Goal: Transaction & Acquisition: Purchase product/service

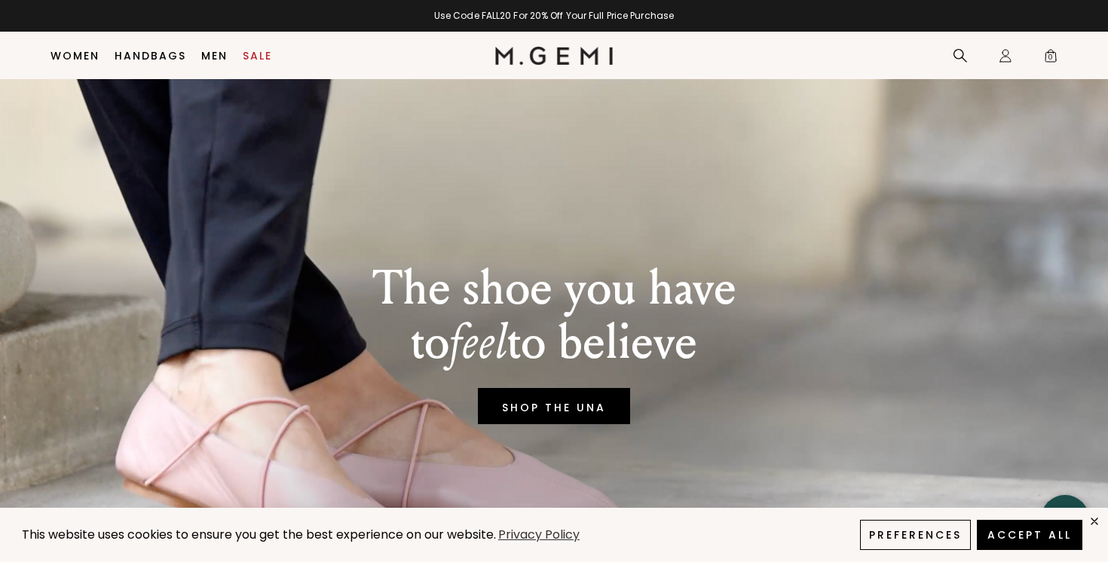
scroll to position [632, 0]
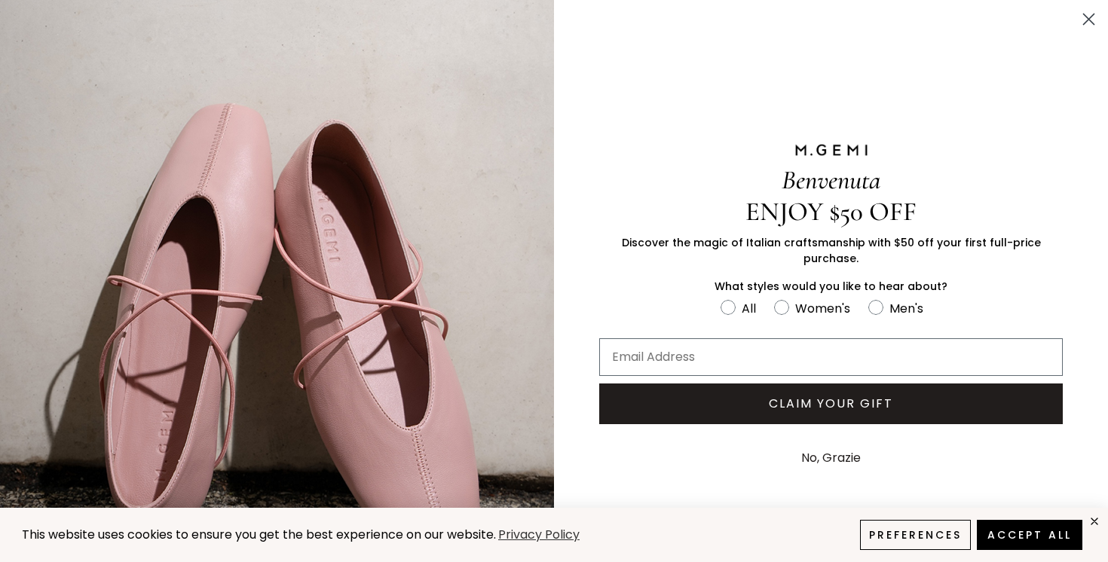
click at [1087, 18] on icon "Close dialog" at bounding box center [1089, 19] width 11 height 11
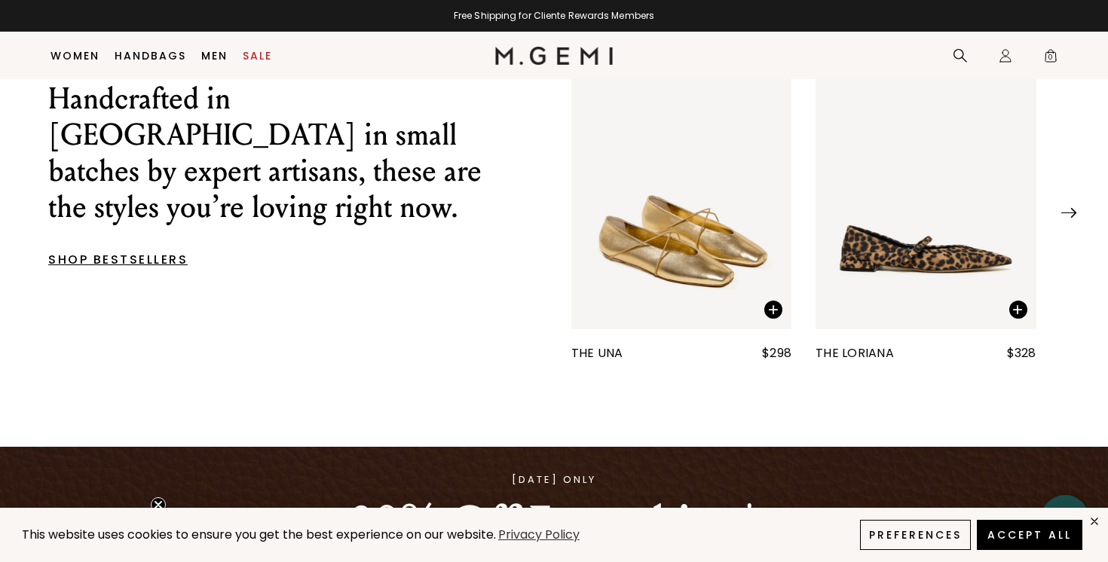
click at [687, 286] on img "1 / 25" at bounding box center [681, 182] width 221 height 294
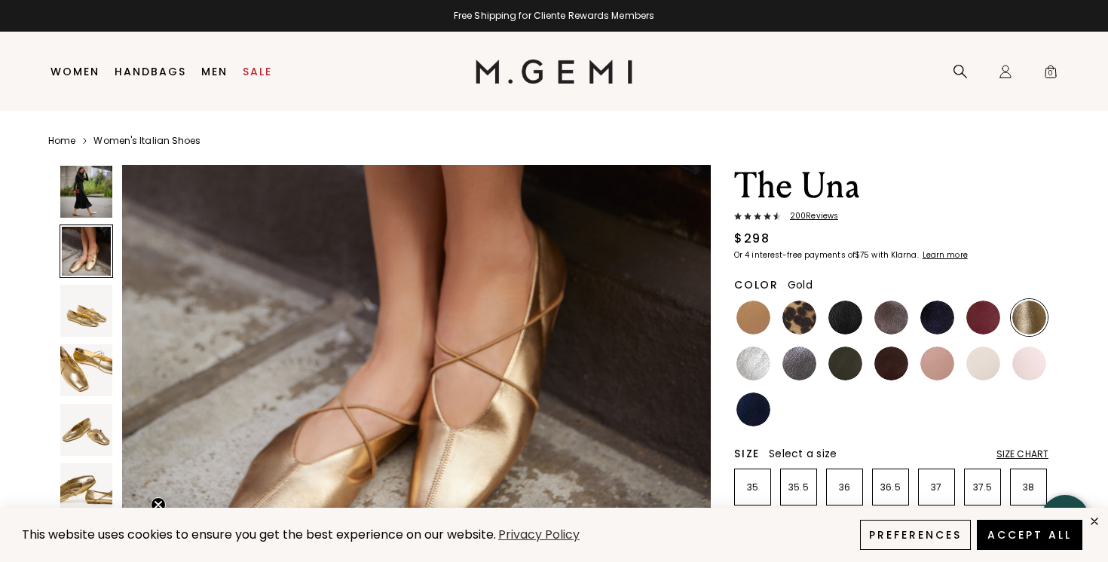
scroll to position [734, 0]
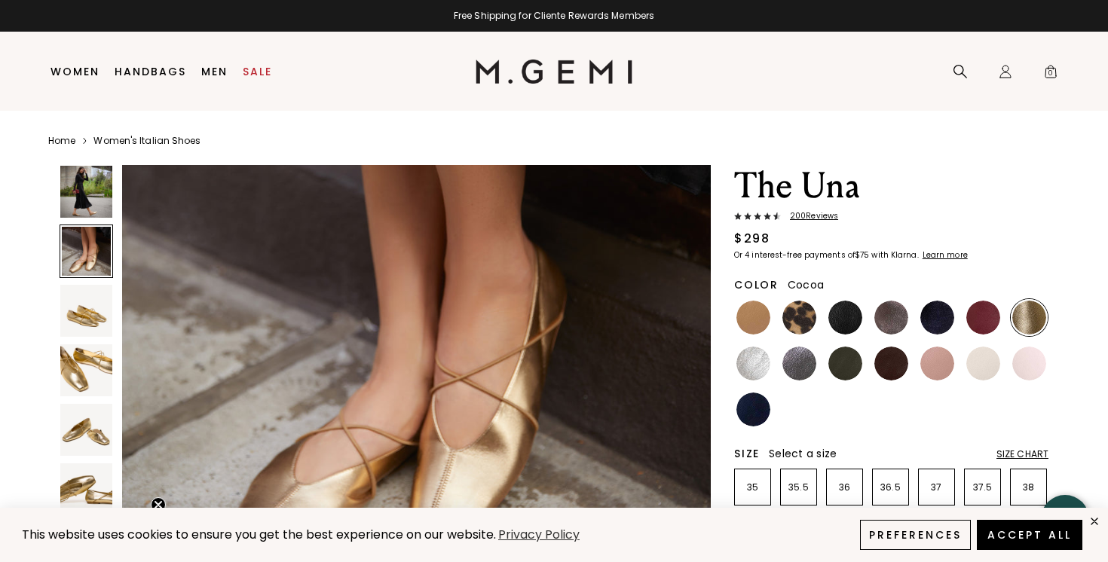
click at [892, 314] on img at bounding box center [891, 318] width 34 height 34
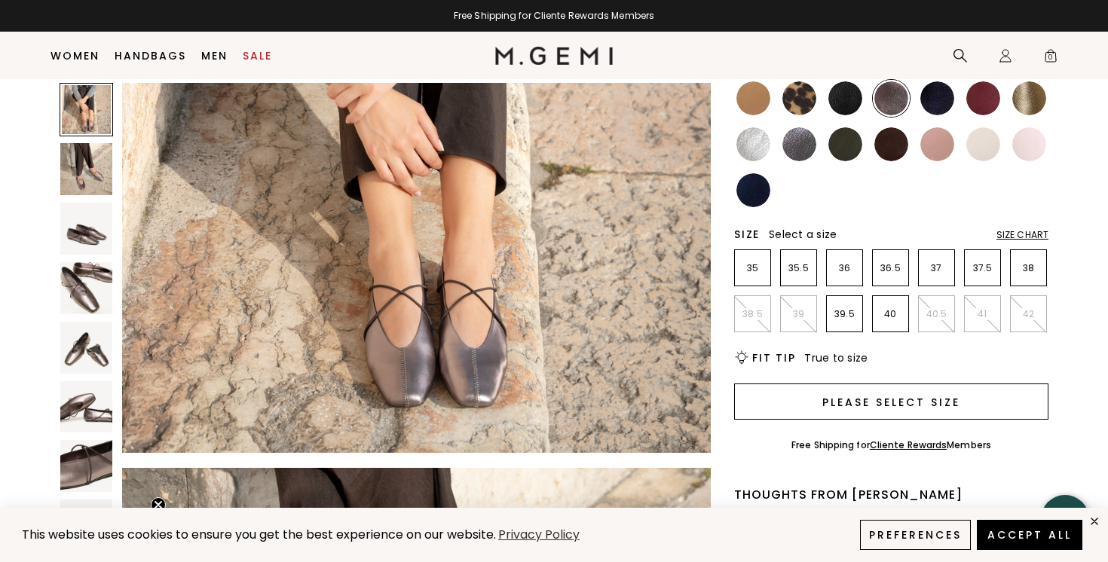
scroll to position [187, 0]
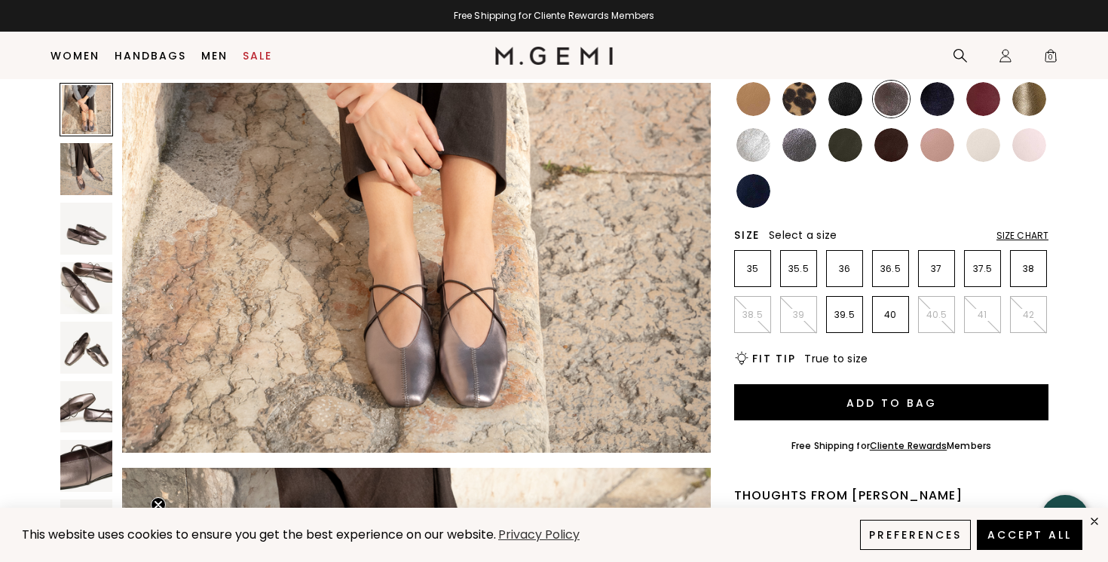
click at [1035, 98] on img at bounding box center [1029, 99] width 34 height 34
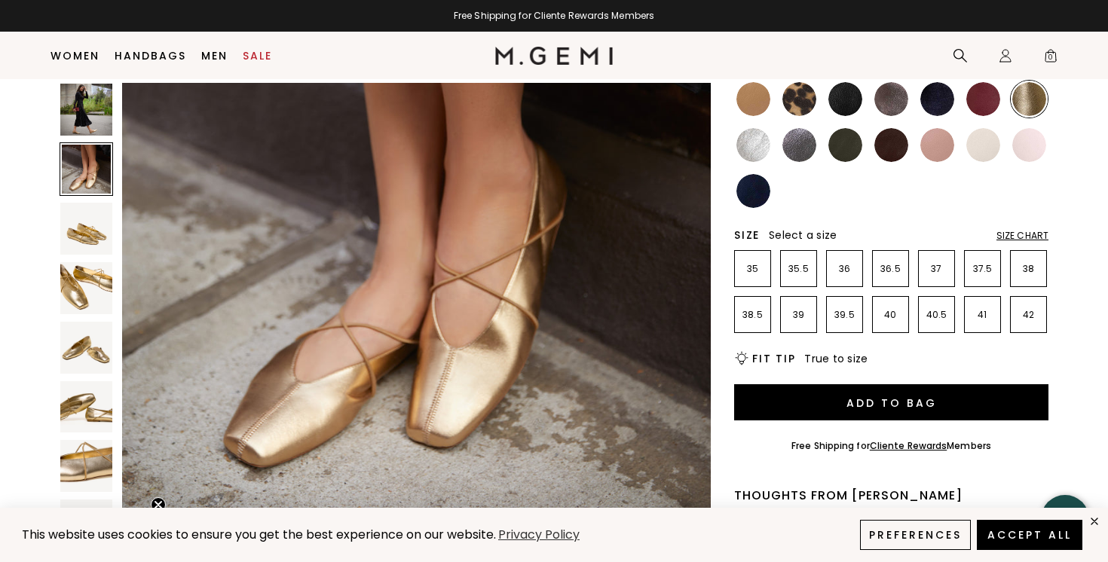
scroll to position [749, 0]
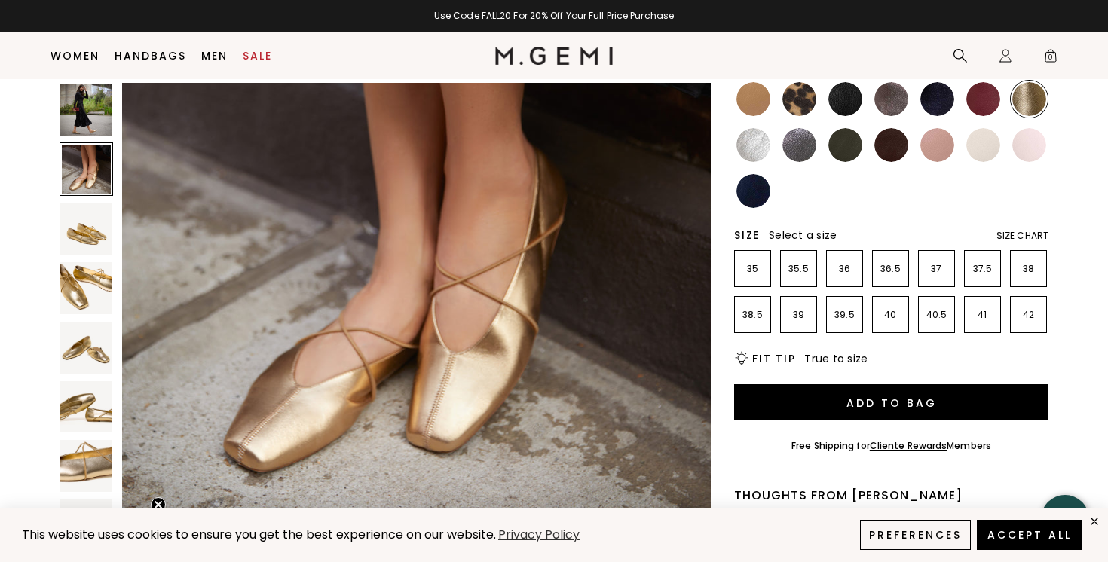
click at [756, 93] on img at bounding box center [754, 99] width 34 height 34
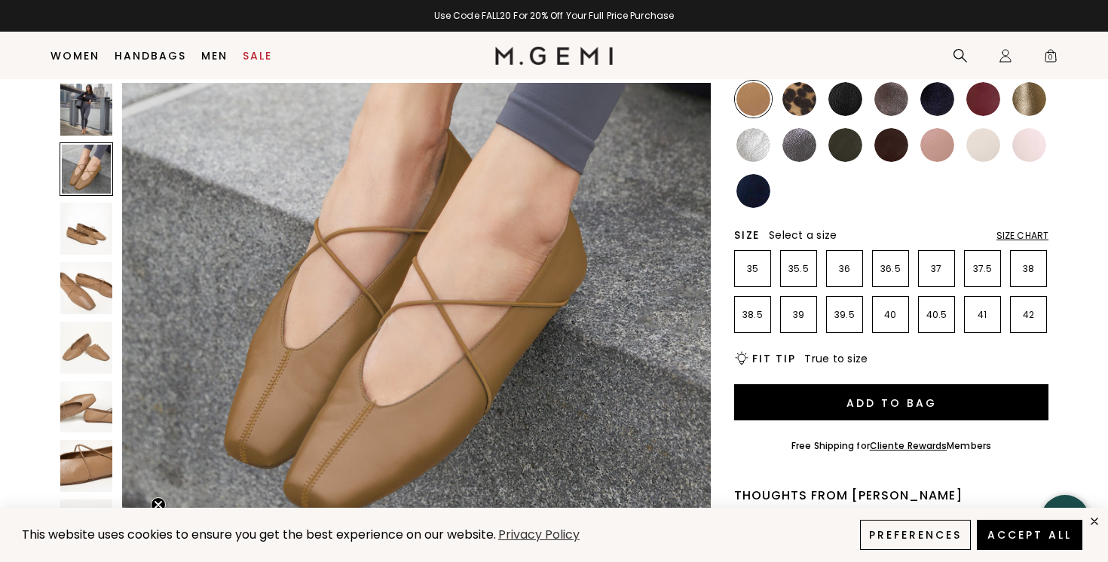
scroll to position [702, 0]
click at [799, 139] on img at bounding box center [799, 145] width 34 height 34
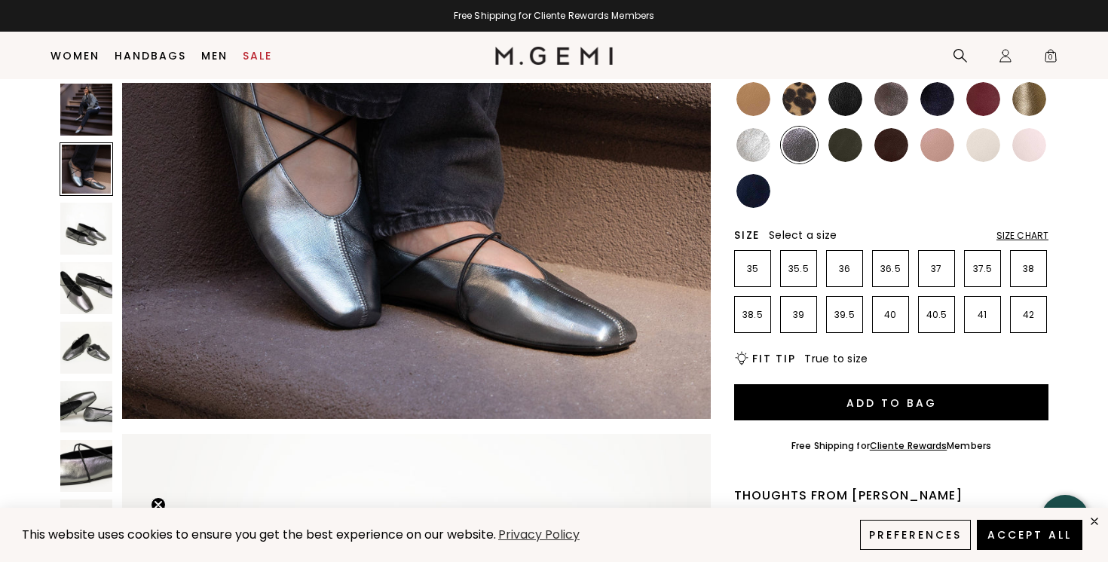
scroll to position [856, 0]
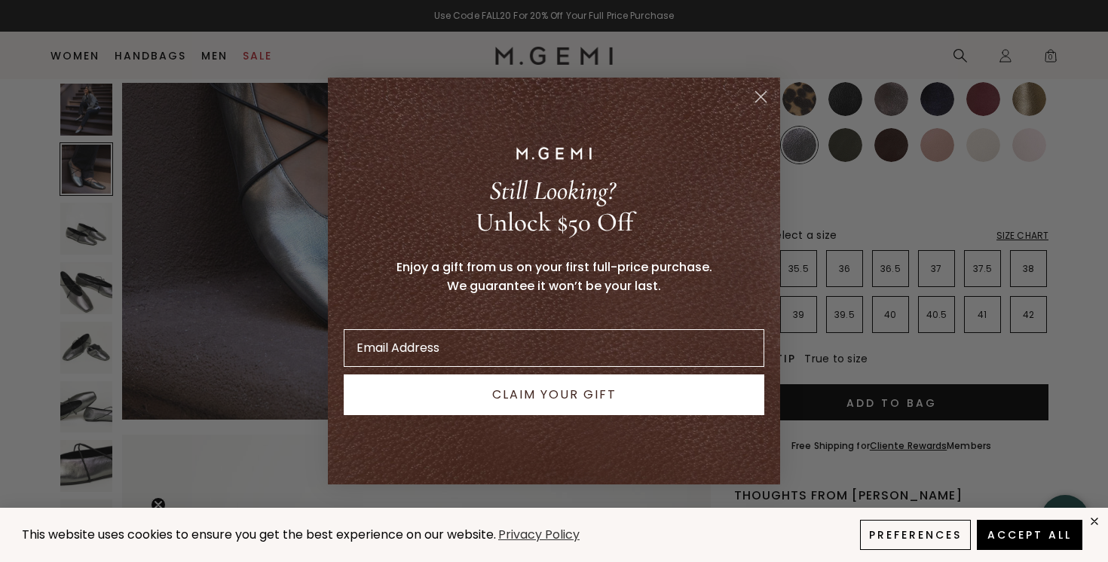
click at [759, 98] on icon "Close dialog" at bounding box center [761, 97] width 11 height 11
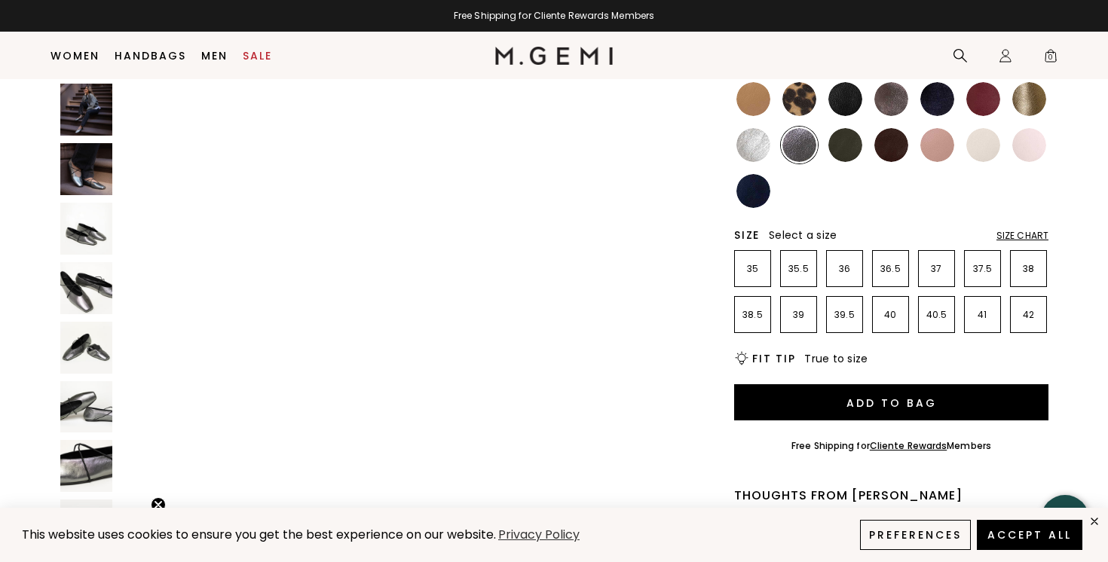
scroll to position [4733, 0]
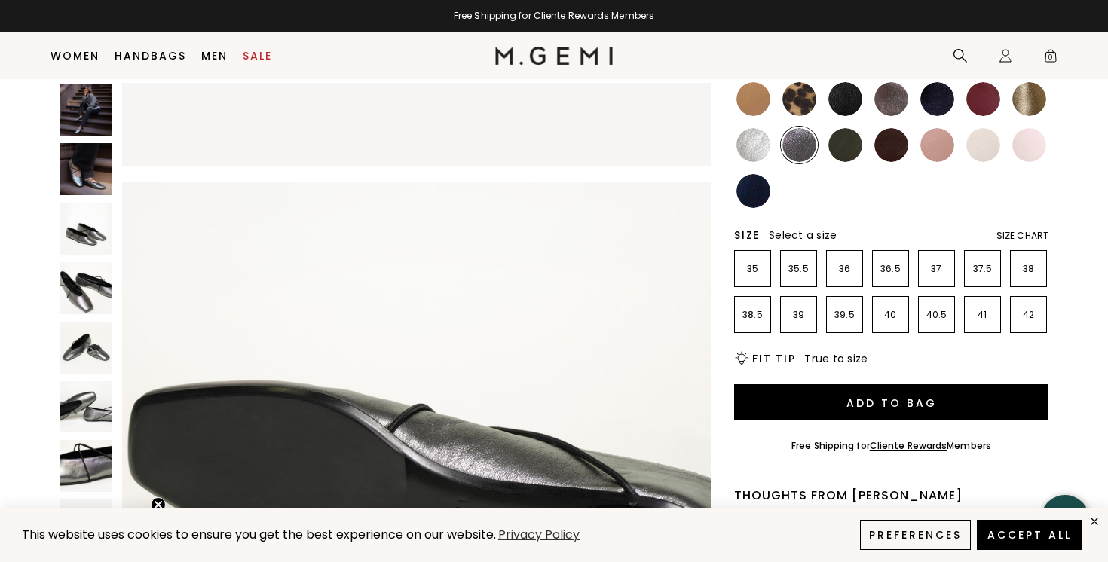
click at [849, 142] on img at bounding box center [845, 145] width 34 height 34
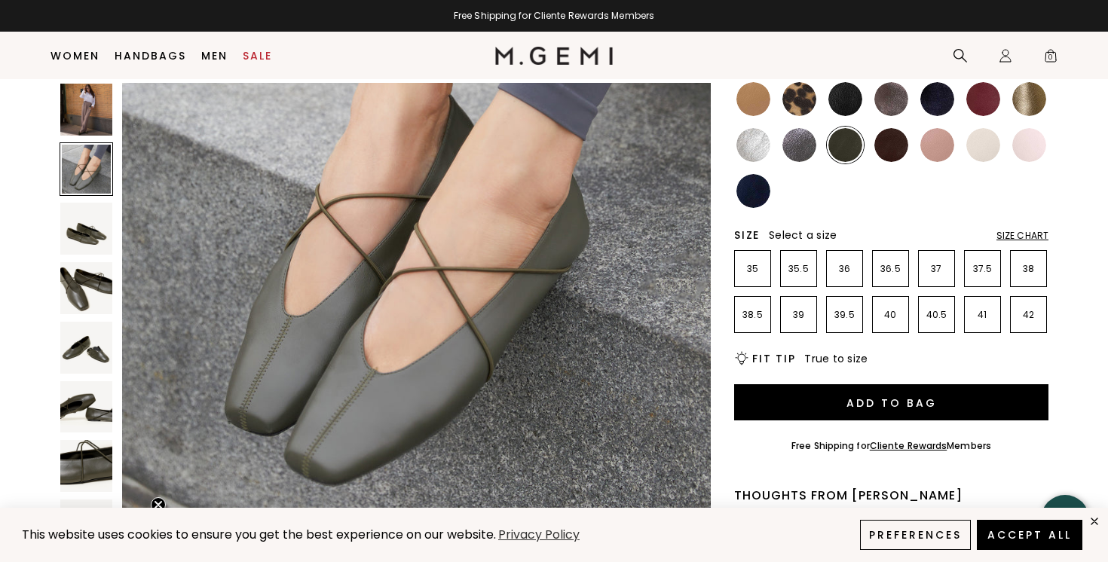
scroll to position [758, 0]
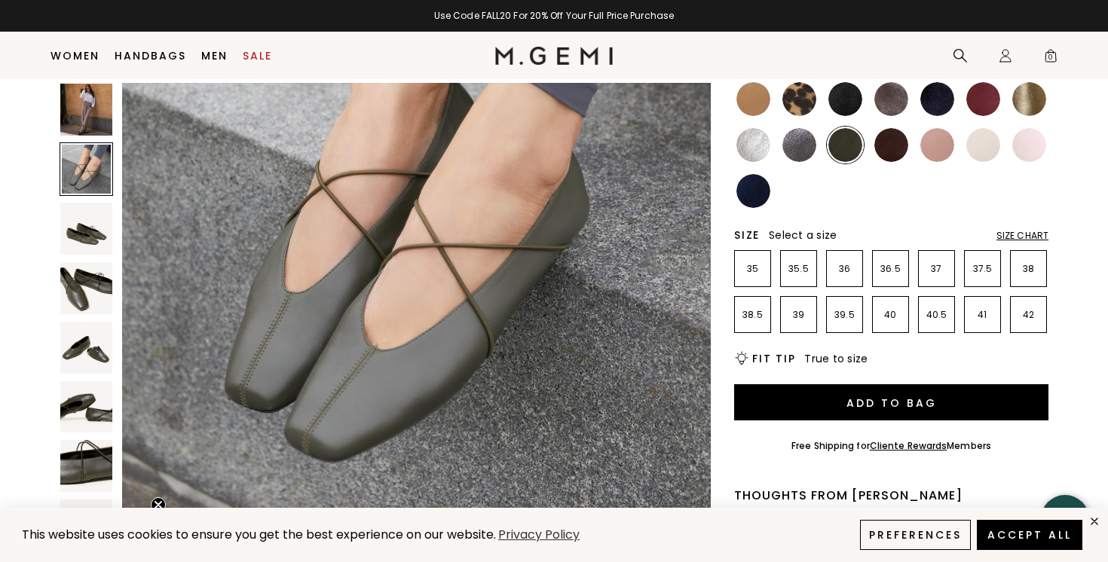
click at [947, 142] on img at bounding box center [937, 145] width 34 height 34
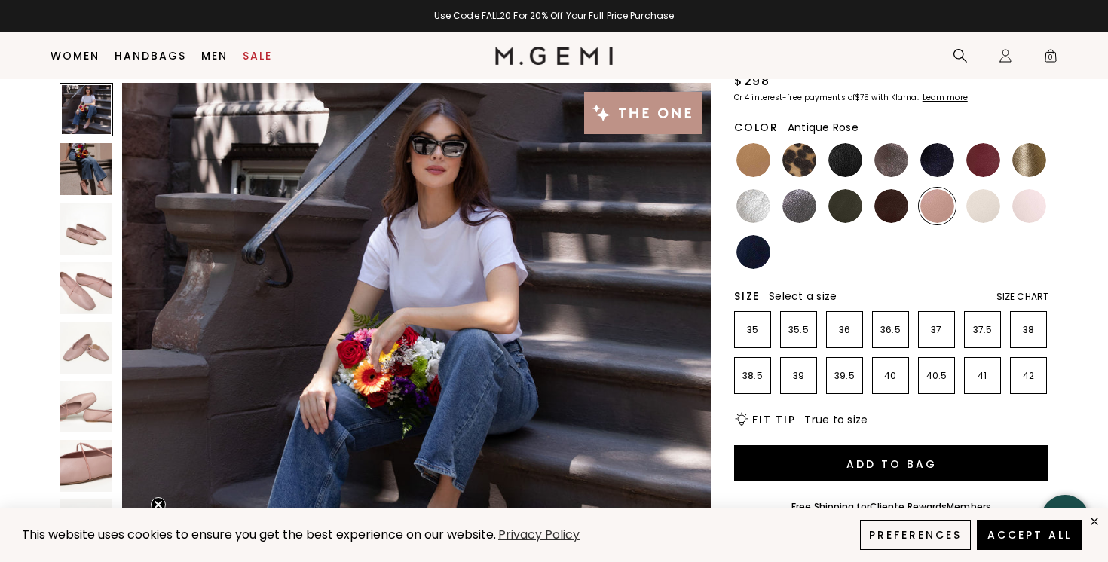
scroll to position [125, 0]
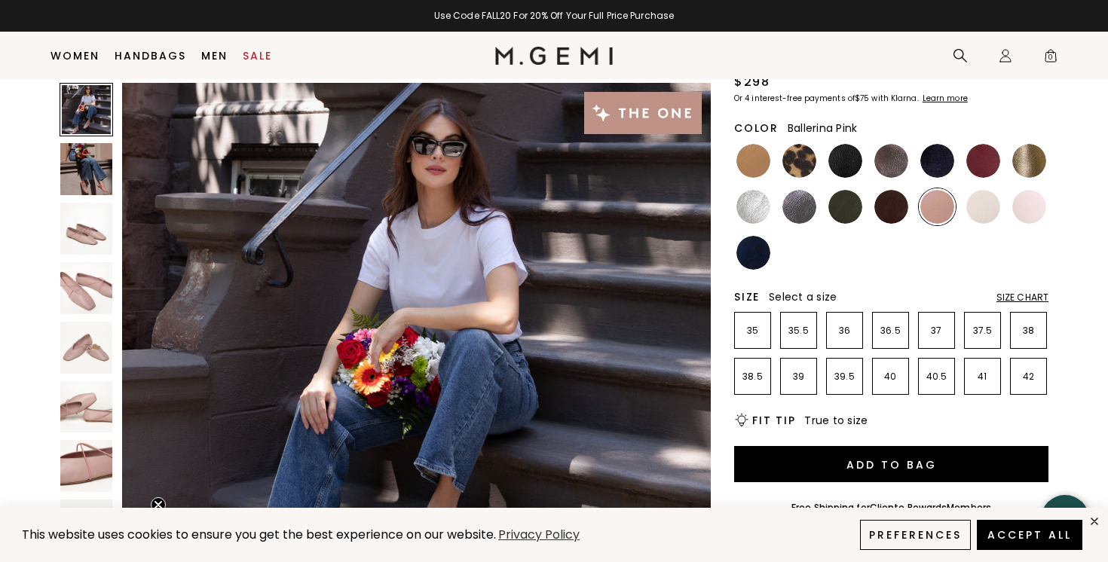
click at [1034, 202] on img at bounding box center [1029, 207] width 34 height 34
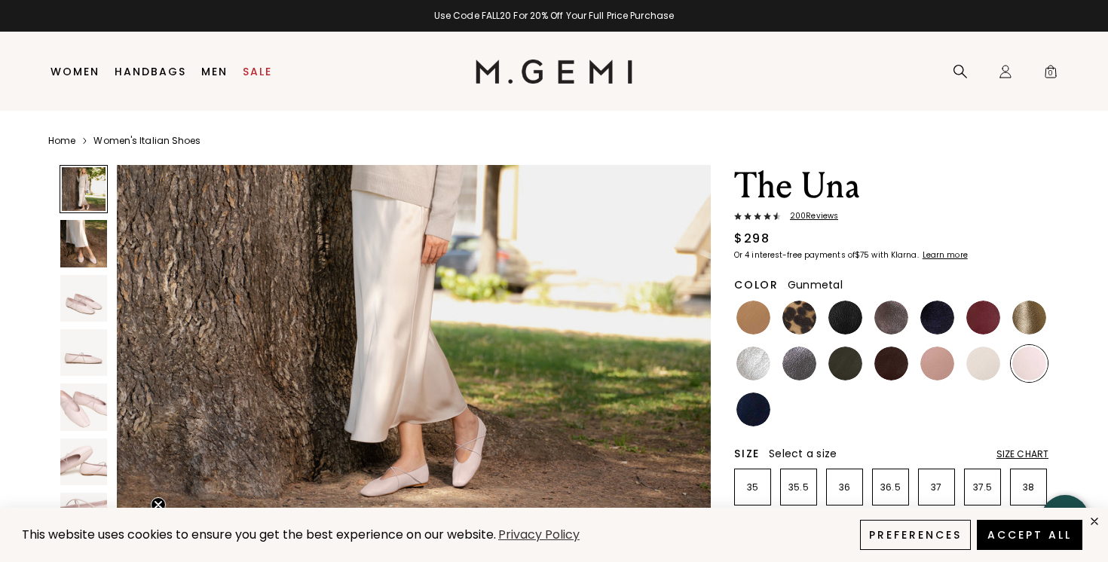
click at [803, 357] on img at bounding box center [799, 364] width 34 height 34
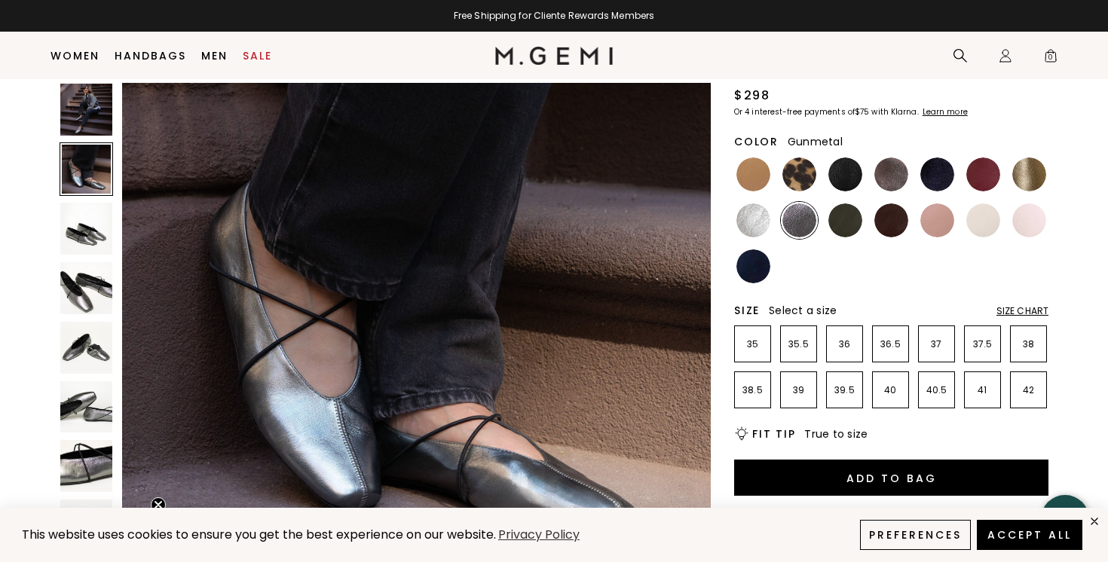
scroll to position [110, 0]
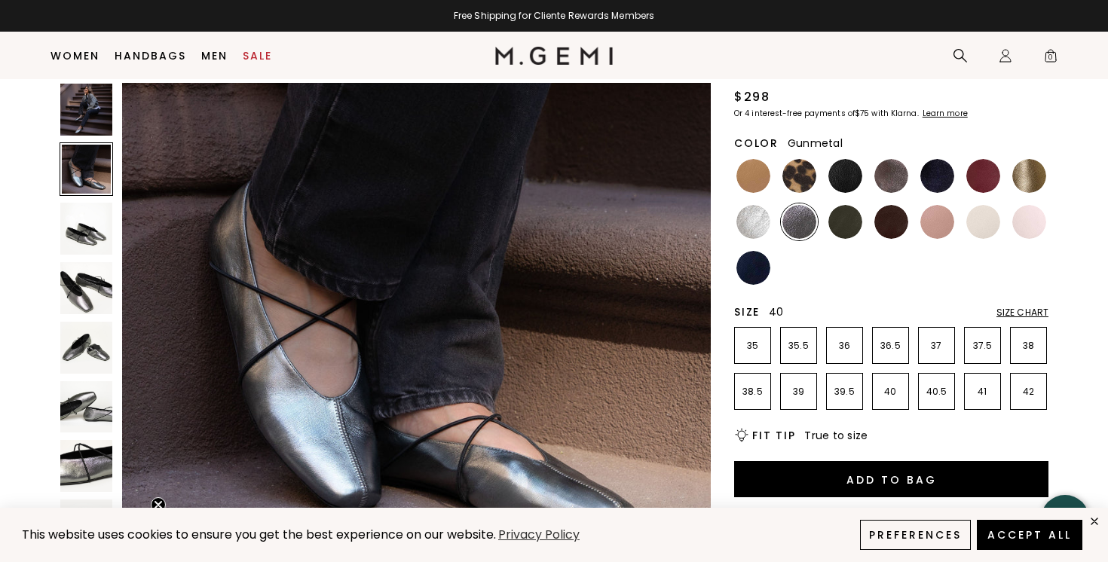
click at [887, 387] on p "40" at bounding box center [890, 392] width 35 height 12
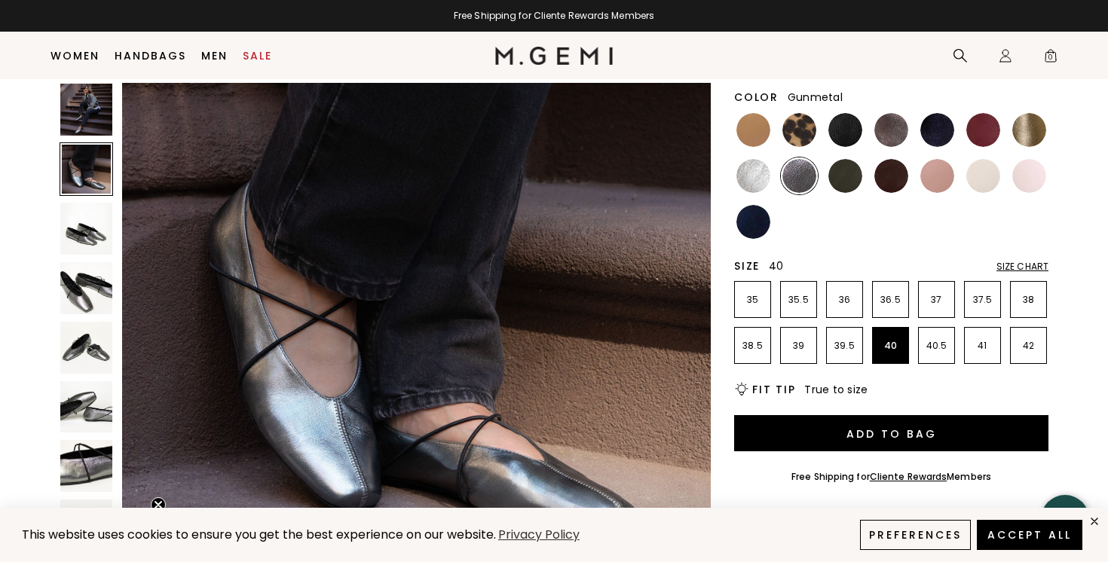
scroll to position [158, 0]
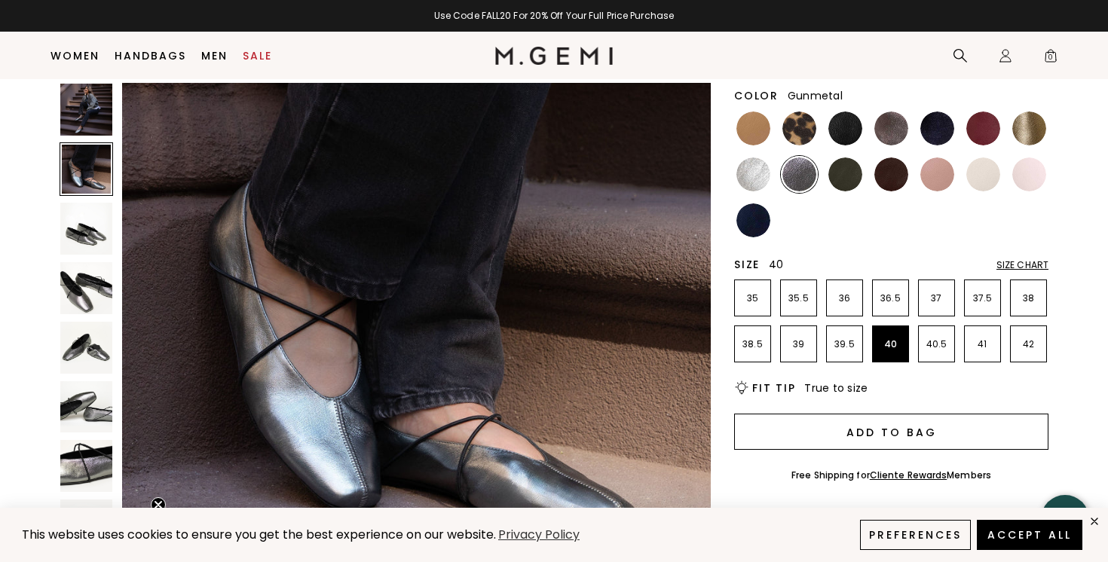
click at [851, 440] on button "Add to Bag" at bounding box center [891, 432] width 314 height 36
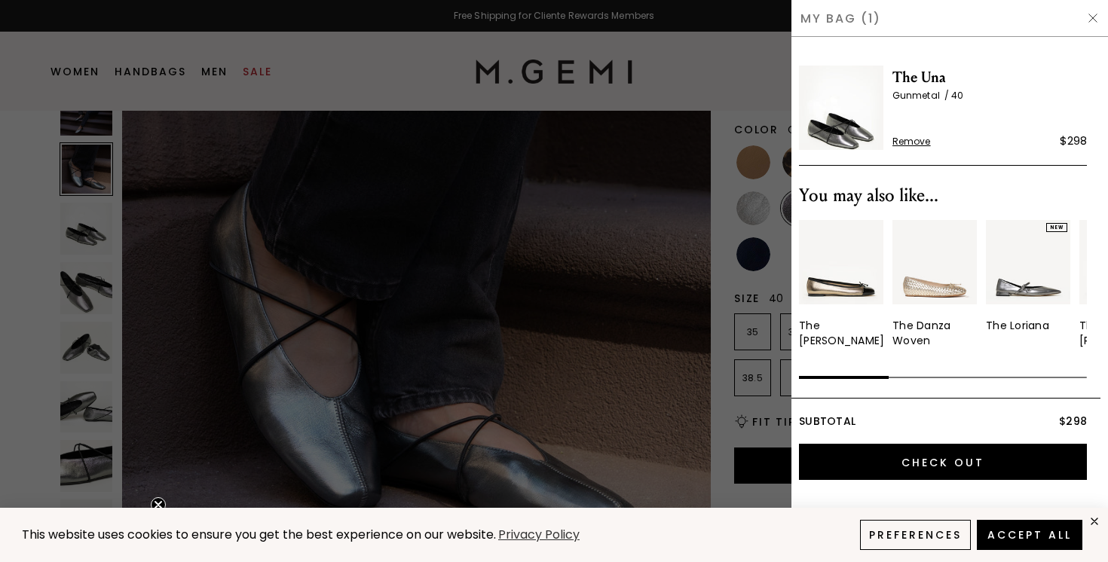
scroll to position [0, 0]
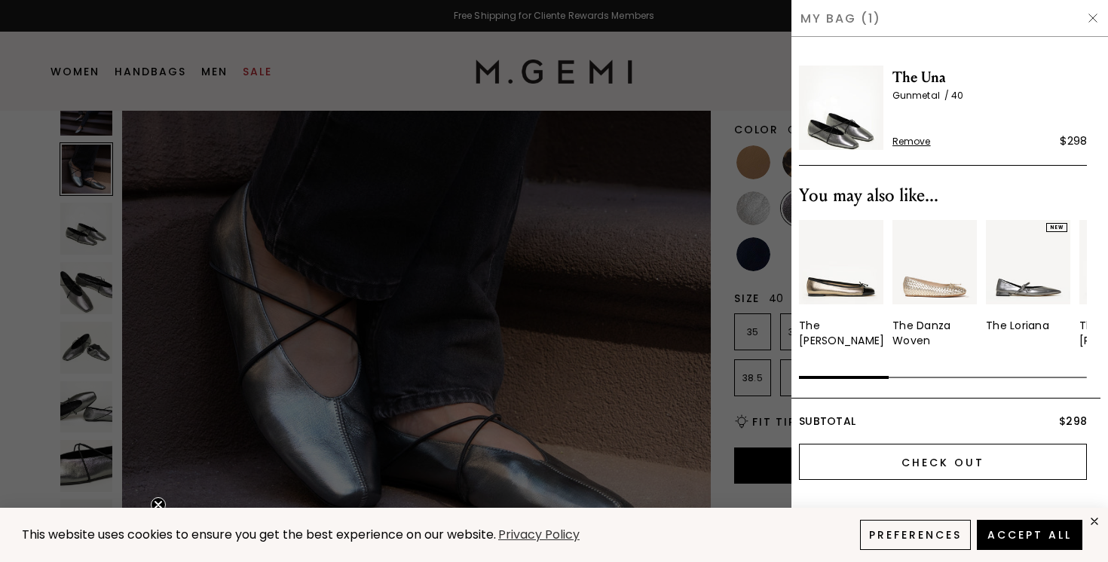
click at [880, 460] on input "Check Out" at bounding box center [943, 462] width 288 height 36
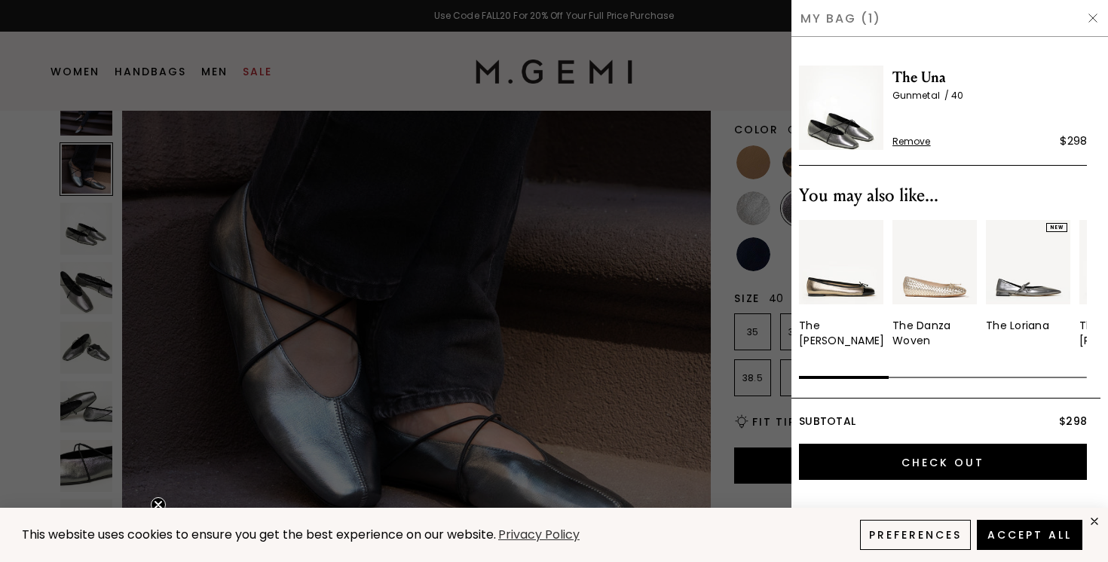
click at [1093, 16] on img at bounding box center [1093, 18] width 12 height 12
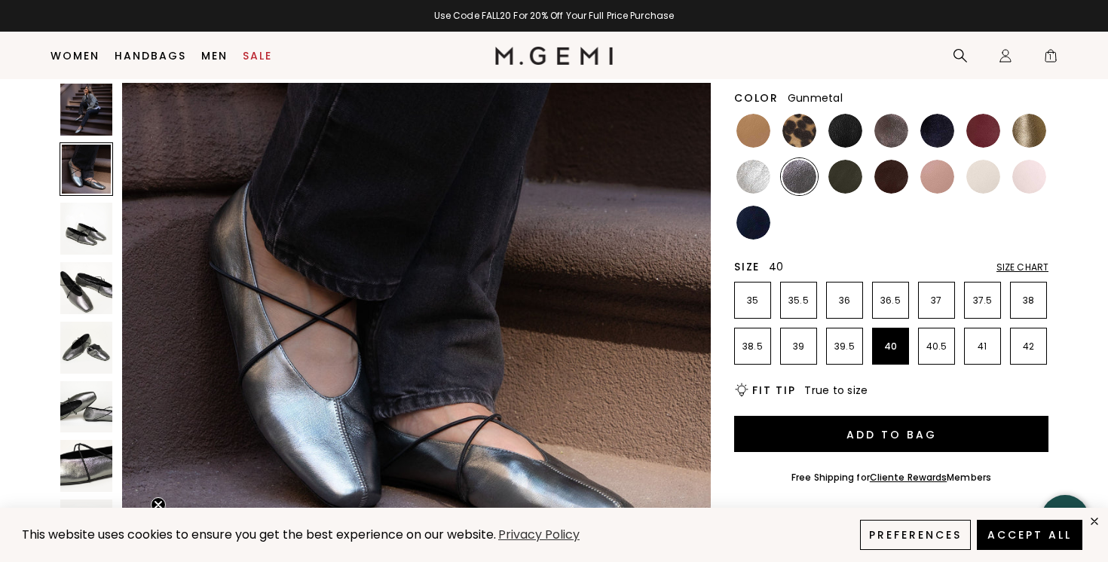
scroll to position [666, 0]
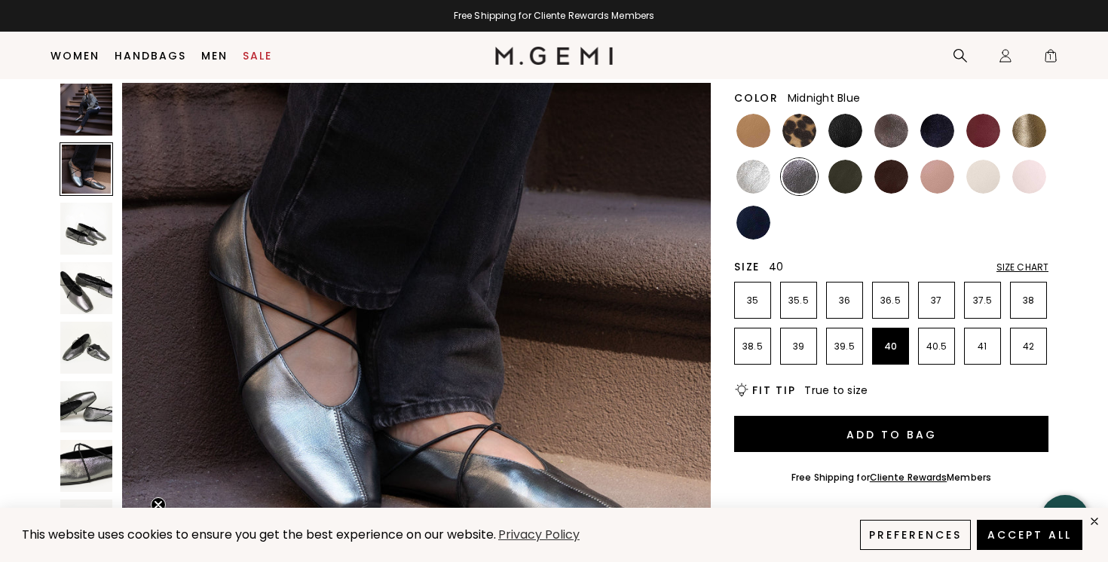
click at [943, 130] on img at bounding box center [937, 131] width 34 height 34
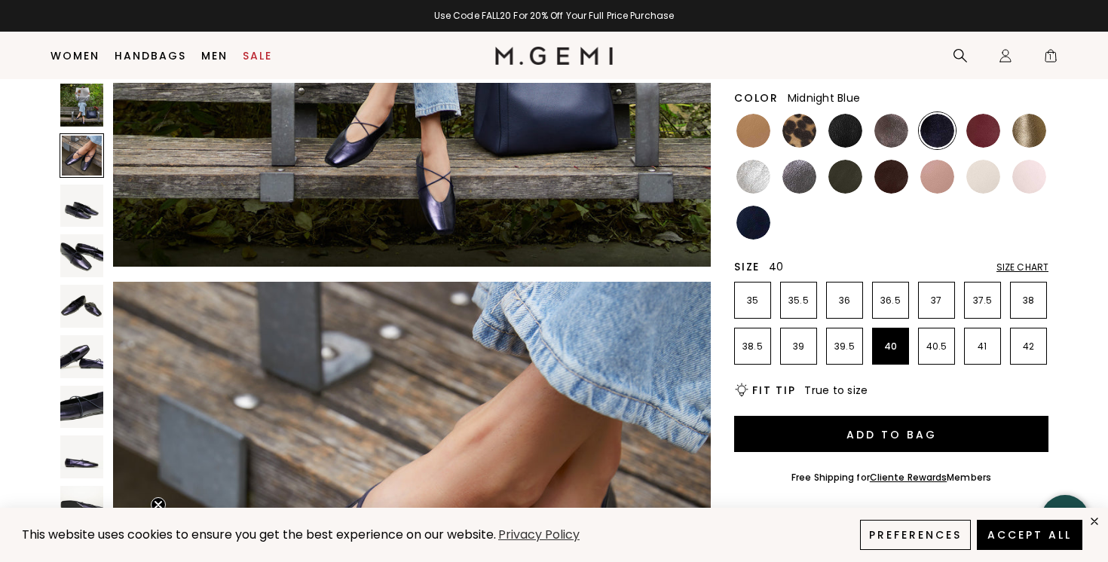
scroll to position [413, 0]
